Goal: Task Accomplishment & Management: Use online tool/utility

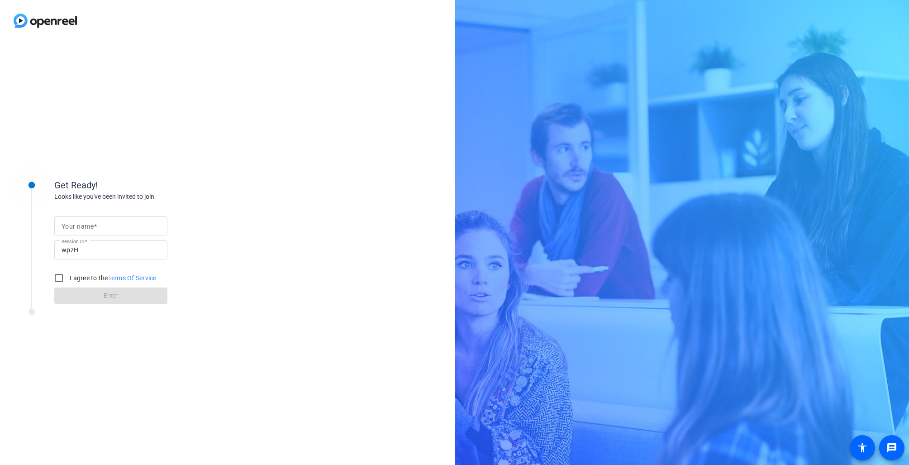
click at [112, 229] on input "Your name" at bounding box center [111, 225] width 99 height 11
type input "[PERSON_NAME] - Computer"
click at [96, 276] on label "I agree to the Terms Of Service" at bounding box center [112, 277] width 89 height 9
click at [68, 276] on input "I agree to the Terms Of Service" at bounding box center [59, 278] width 18 height 18
checkbox input "true"
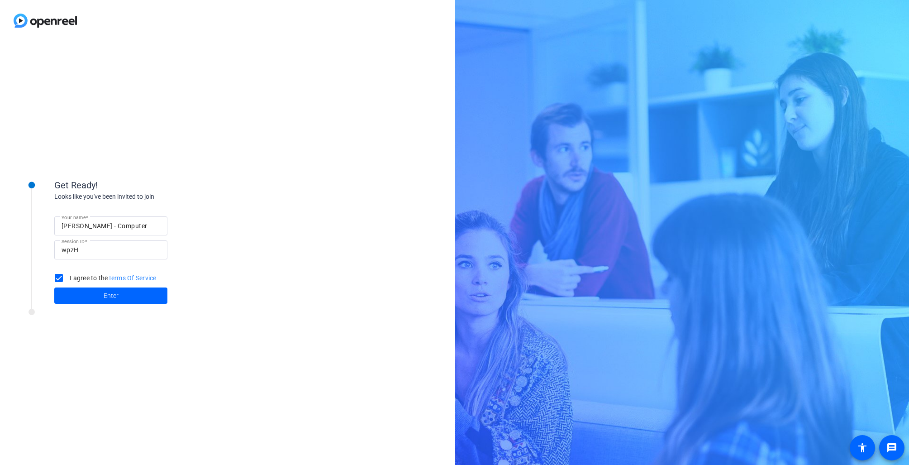
click at [95, 291] on span at bounding box center [110, 296] width 113 height 22
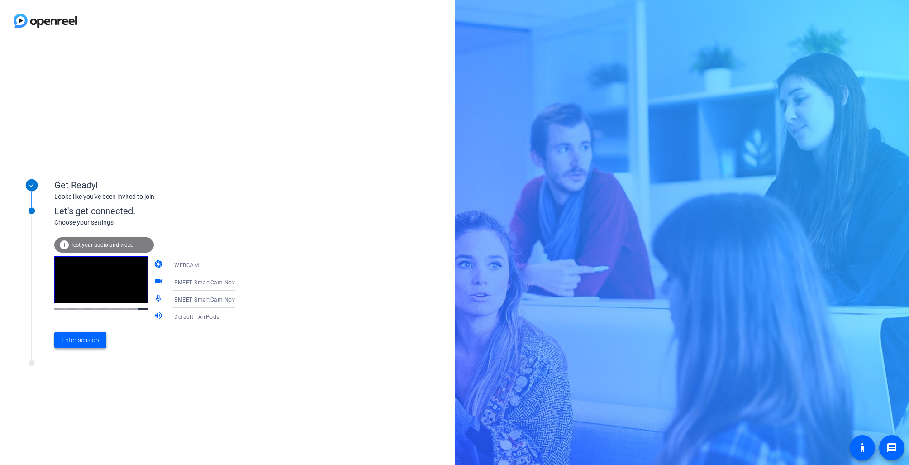
click at [89, 343] on span "Enter session" at bounding box center [81, 340] width 38 height 10
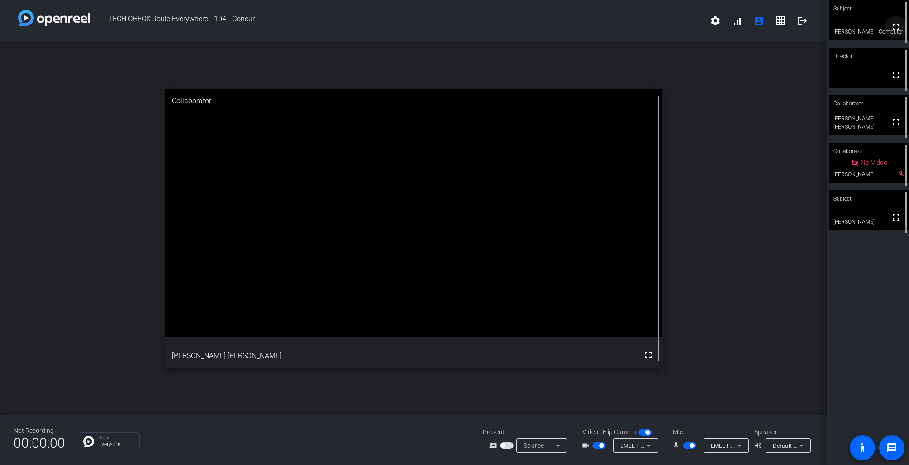
click at [897, 32] on mat-icon "fullscreen" at bounding box center [896, 27] width 11 height 11
click at [896, 223] on mat-icon "fullscreen" at bounding box center [896, 217] width 11 height 11
click at [557, 447] on icon at bounding box center [558, 445] width 11 height 11
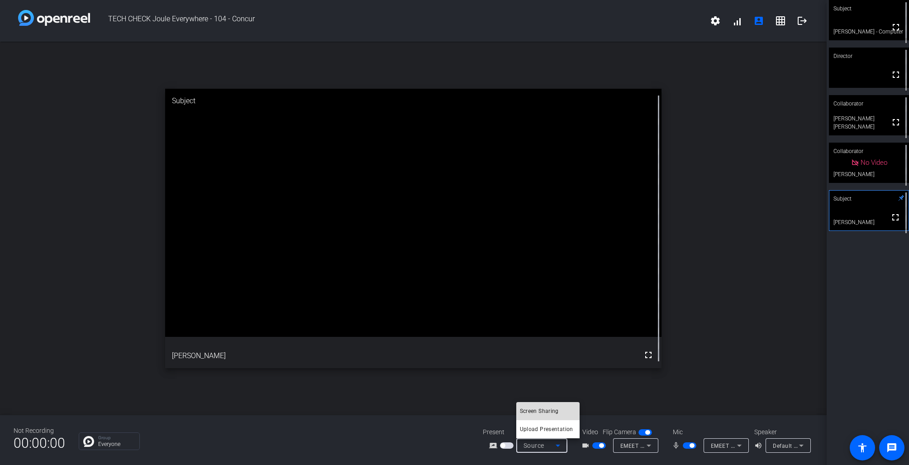
click at [553, 414] on span "Screen Sharing" at bounding box center [539, 410] width 39 height 11
click at [506, 446] on span "button" at bounding box center [507, 445] width 14 height 6
click at [555, 446] on icon at bounding box center [558, 445] width 11 height 11
click at [600, 400] on div at bounding box center [454, 232] width 909 height 465
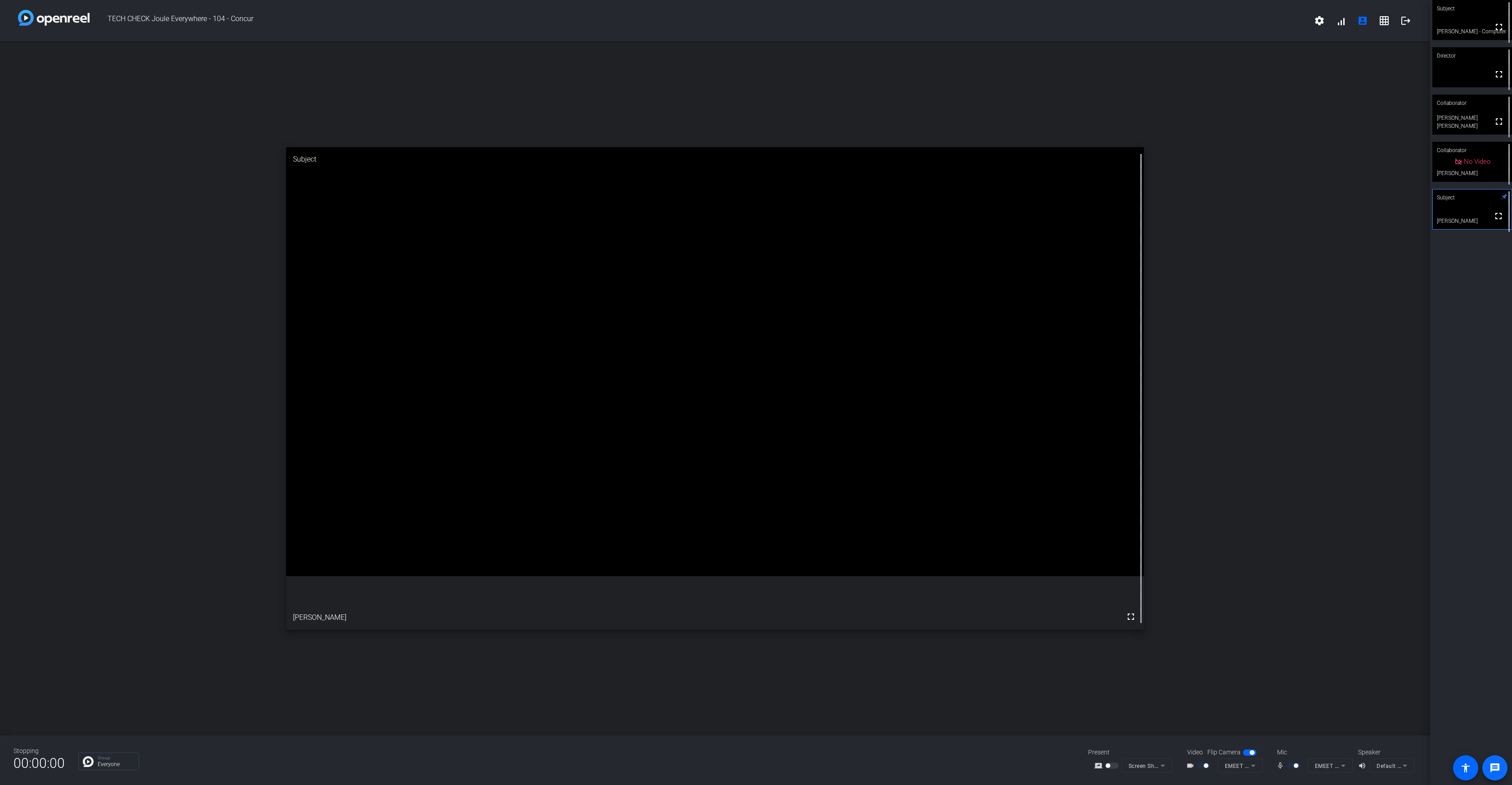
click at [904, 462] on mat-icon "message" at bounding box center [1495, 768] width 11 height 11
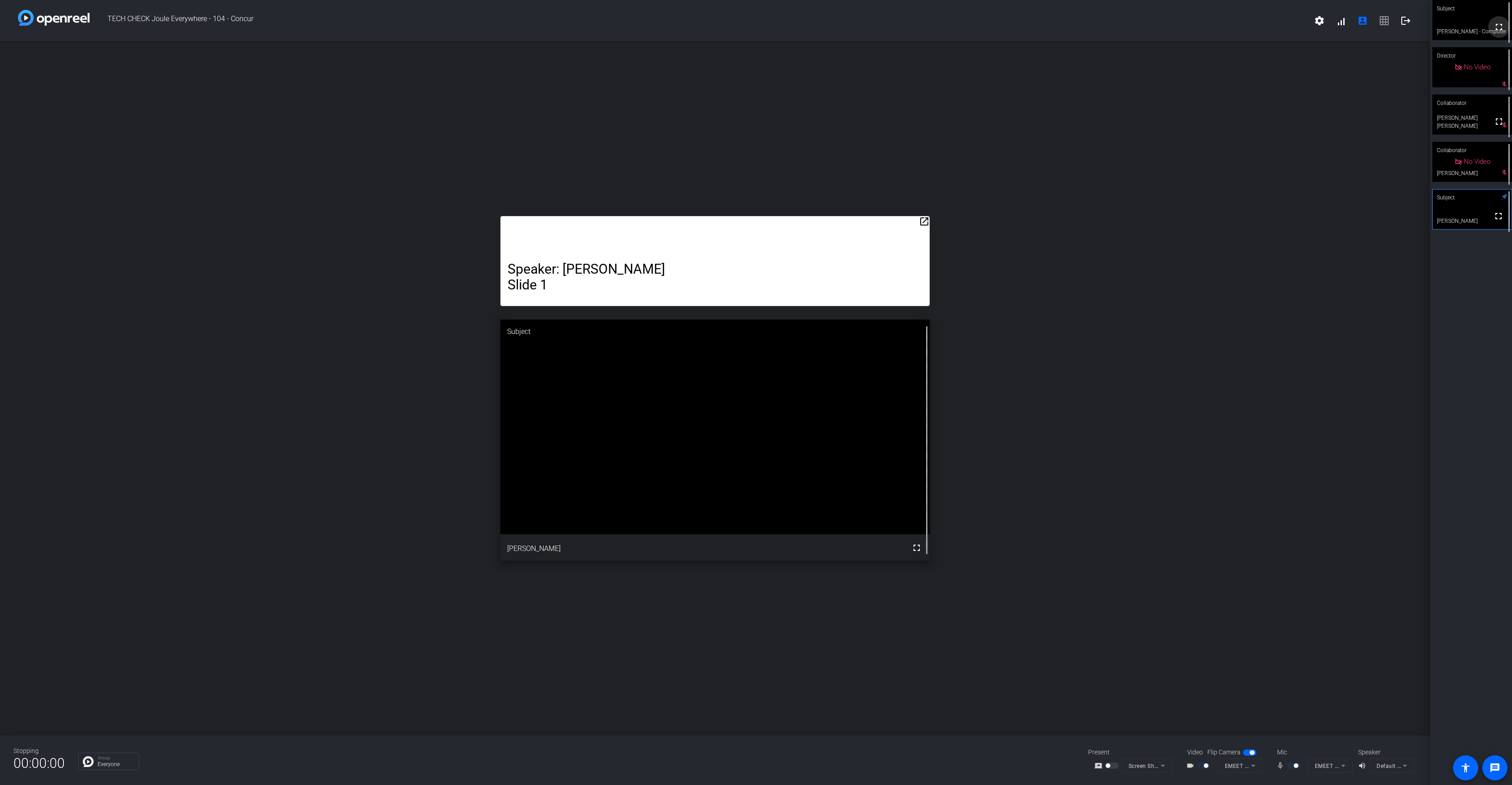
click at [904, 30] on mat-icon "fullscreen" at bounding box center [1499, 27] width 11 height 11
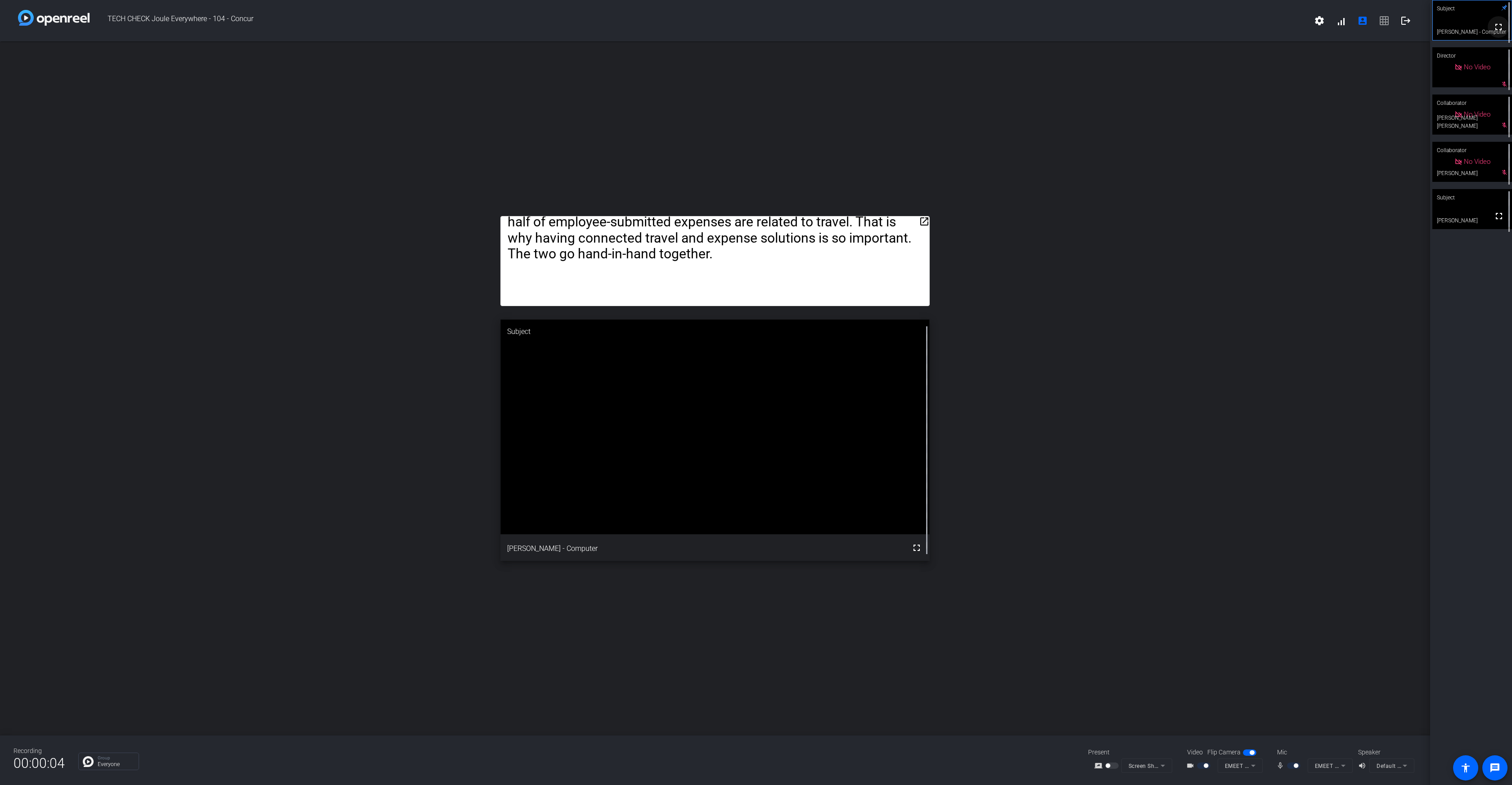
click at [904, 30] on mat-icon "fullscreen" at bounding box center [1498, 27] width 11 height 11
click at [904, 222] on mat-icon "open_in_new" at bounding box center [924, 221] width 11 height 11
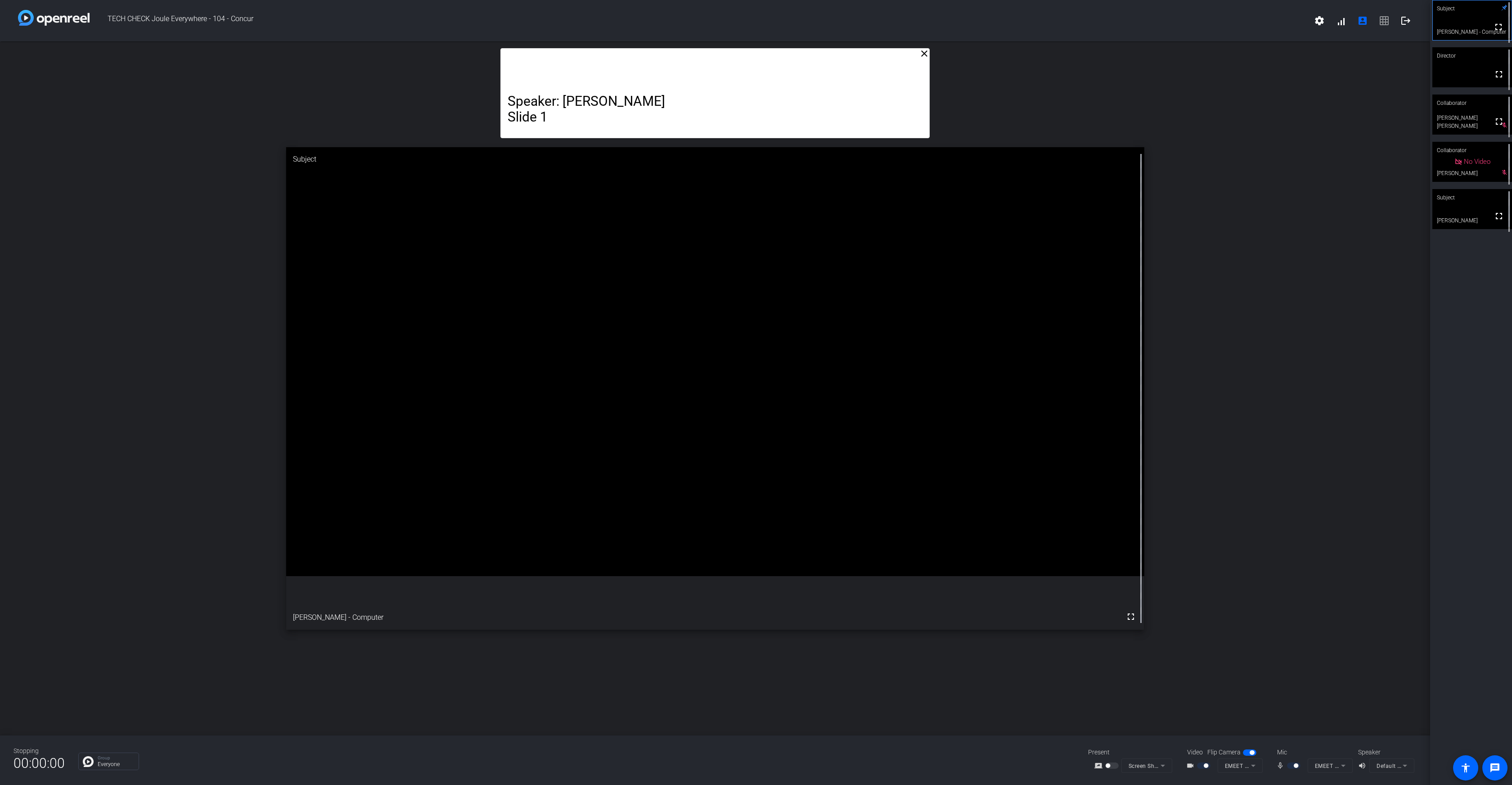
click at [904, 55] on mat-icon "close" at bounding box center [924, 53] width 11 height 11
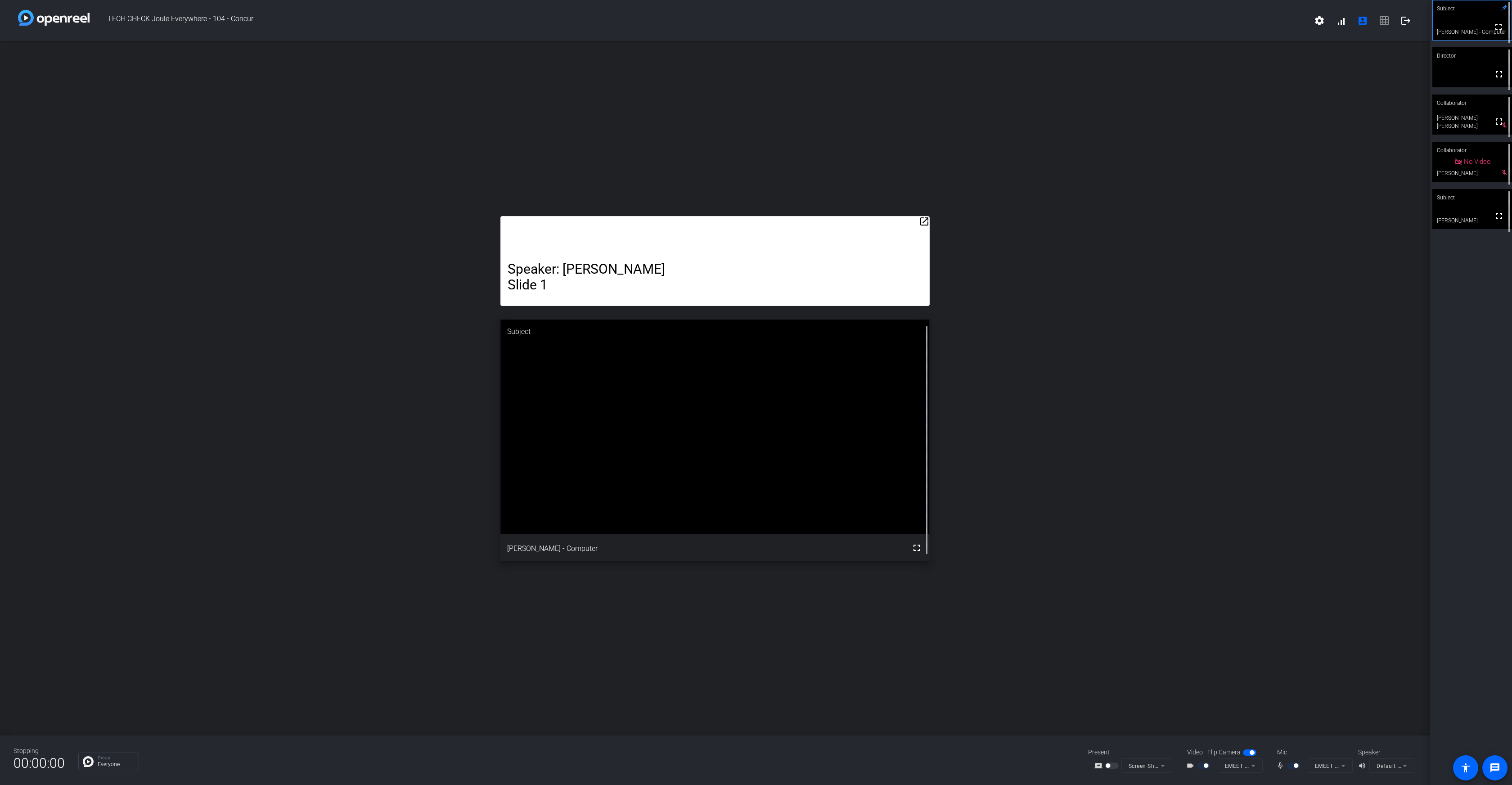
click at [904, 221] on mat-icon "open_in_new" at bounding box center [924, 221] width 11 height 11
